Goal: Transaction & Acquisition: Purchase product/service

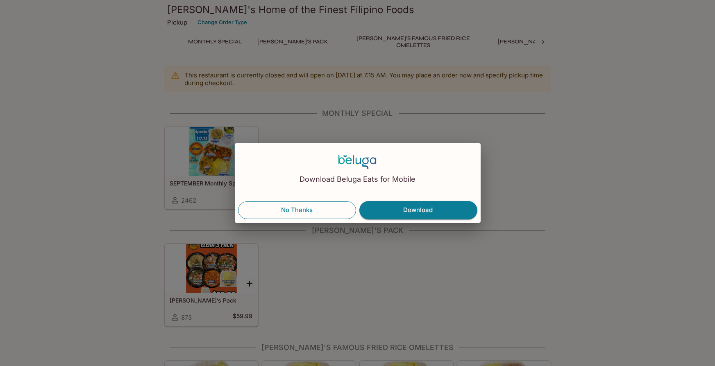
click at [325, 211] on button "No Thanks" at bounding box center [297, 210] width 118 height 17
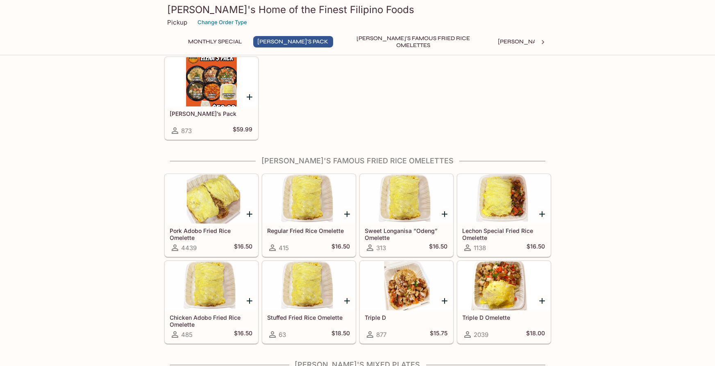
scroll to position [192, 0]
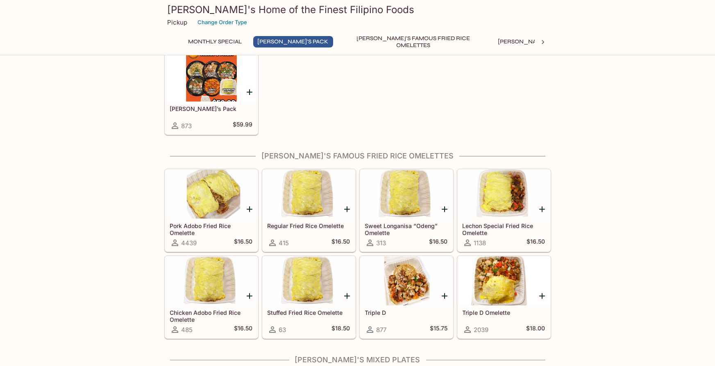
click at [425, 101] on div "[PERSON_NAME]’s Pack 873 $59.99" at bounding box center [356, 91] width 390 height 87
click at [423, 84] on div "[PERSON_NAME]’s Pack 873 $59.99" at bounding box center [356, 91] width 390 height 87
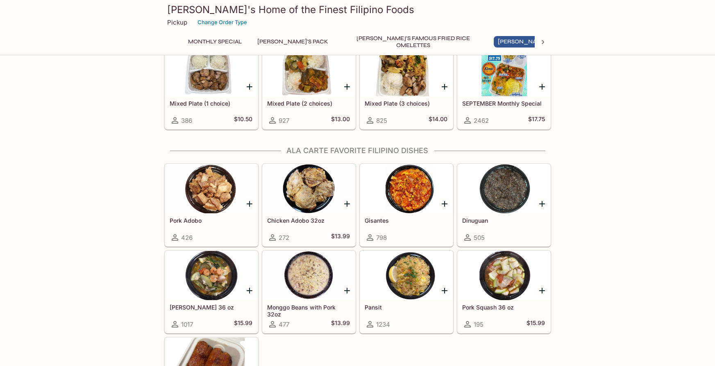
scroll to position [519, 0]
click at [207, 111] on div "Mixed Plate (1 choice) 386 $10.50" at bounding box center [211, 112] width 93 height 33
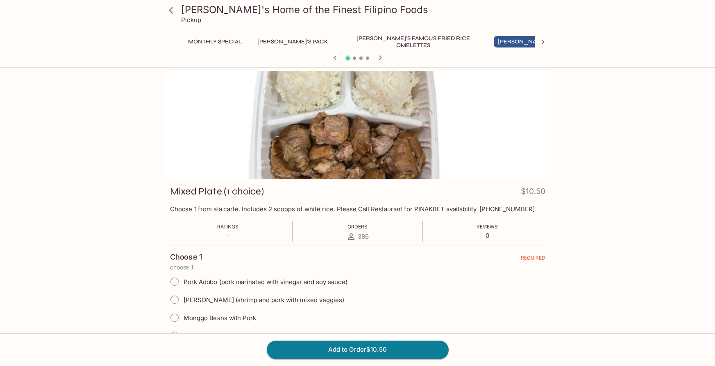
click at [373, 55] on div at bounding box center [357, 58] width 393 height 12
click at [354, 57] on span at bounding box center [354, 58] width 3 height 3
click at [380, 55] on icon "button" at bounding box center [380, 58] width 10 height 10
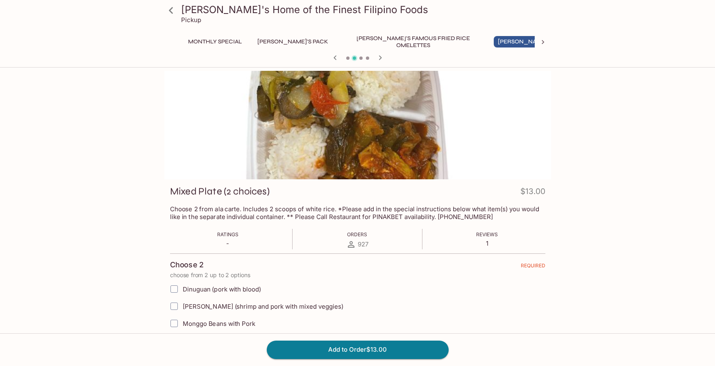
click at [379, 57] on icon "button" at bounding box center [380, 58] width 10 height 10
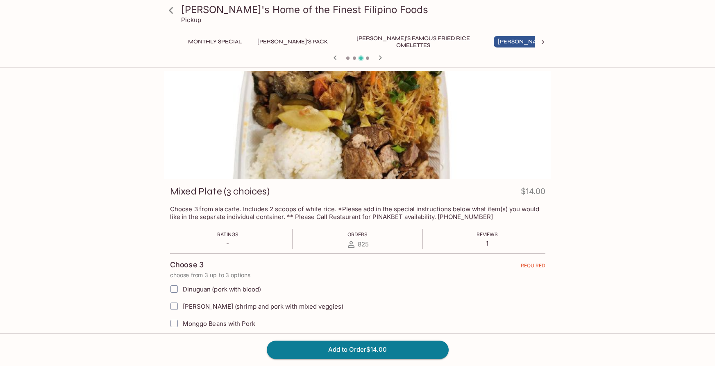
click at [379, 56] on icon "button" at bounding box center [380, 58] width 10 height 10
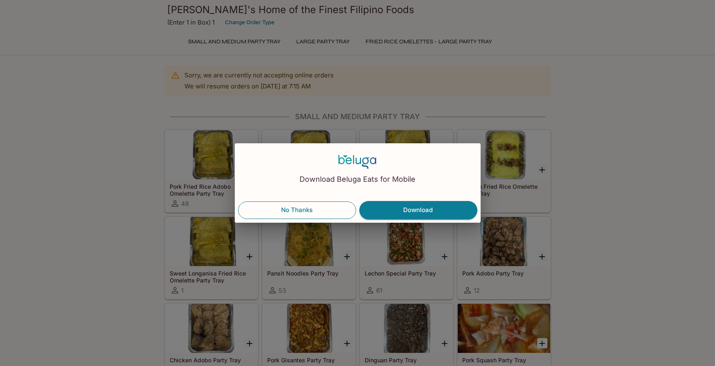
click at [286, 209] on button "No Thanks" at bounding box center [297, 210] width 118 height 17
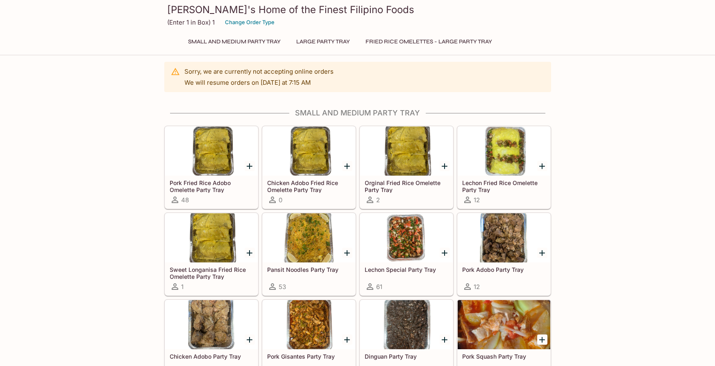
scroll to position [5, 0]
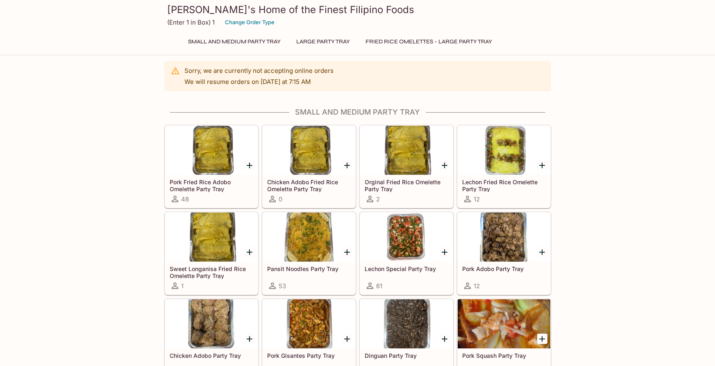
click at [544, 251] on icon "Add Pork Adobo Party Tray" at bounding box center [542, 253] width 6 height 6
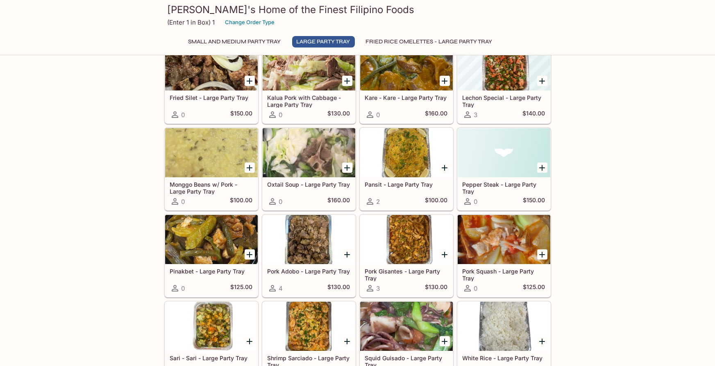
scroll to position [553, 0]
click at [196, 240] on div at bounding box center [211, 240] width 93 height 49
